Goal: Task Accomplishment & Management: Manage account settings

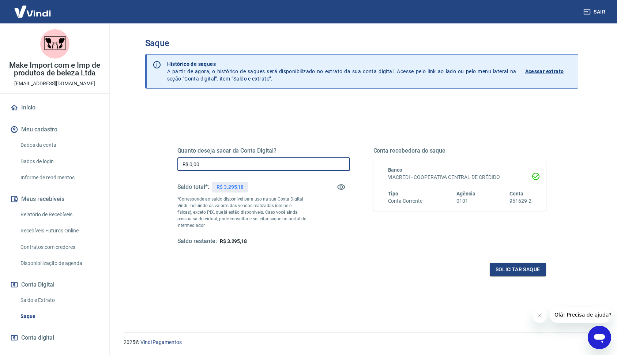
click at [238, 166] on input "R$ 0,00" at bounding box center [263, 164] width 173 height 14
type input "R$ 3.295,00"
click at [510, 270] on button "Solicitar saque" at bounding box center [518, 270] width 56 height 14
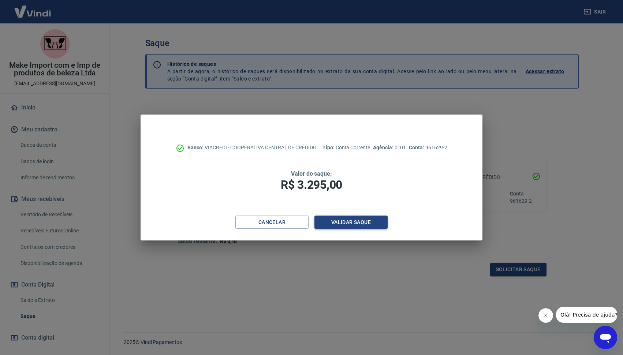
click at [366, 220] on button "Validar saque" at bounding box center [350, 223] width 73 height 14
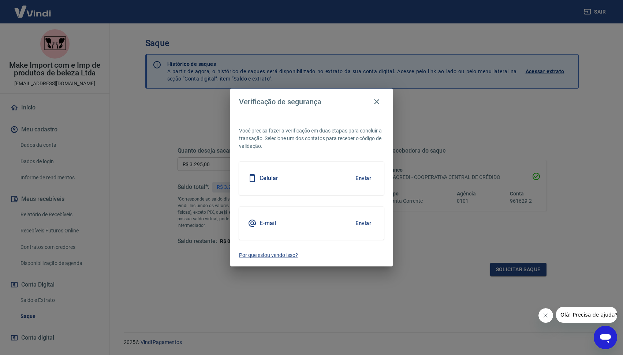
click at [364, 222] on button "Enviar" at bounding box center [363, 223] width 24 height 15
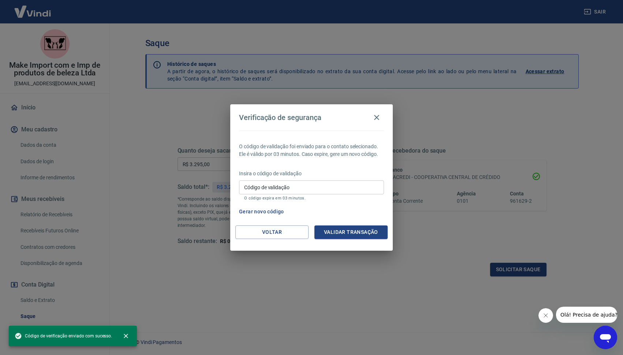
click at [308, 188] on input "Código de validação" at bounding box center [311, 187] width 145 height 14
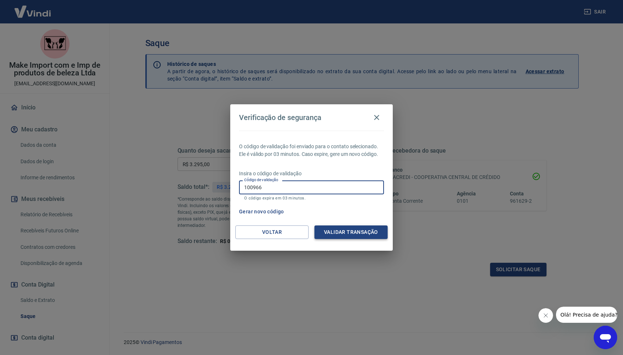
type input "100966"
click at [340, 238] on button "Validar transação" at bounding box center [350, 232] width 73 height 14
